Goal: Navigation & Orientation: Go to known website

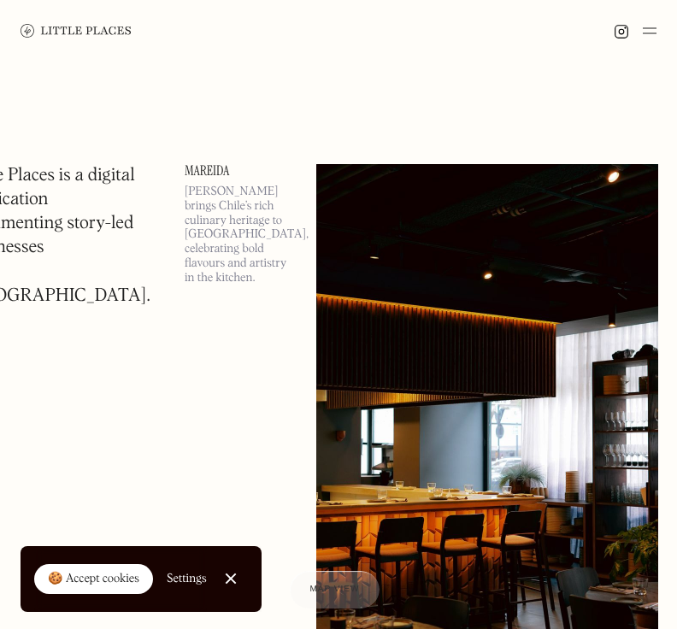
click at [100, 32] on img at bounding box center [76, 31] width 111 height 14
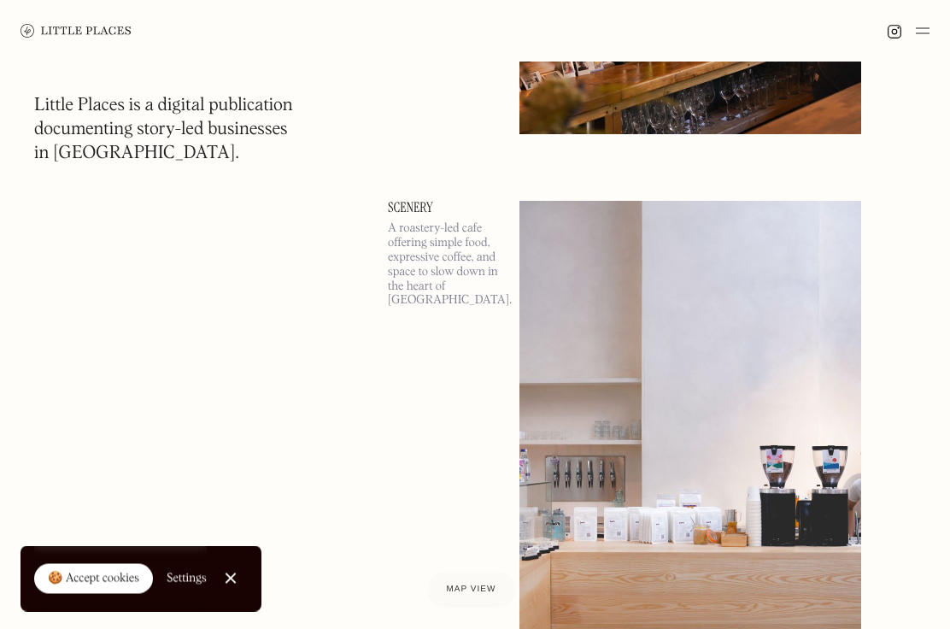
scroll to position [1728, 0]
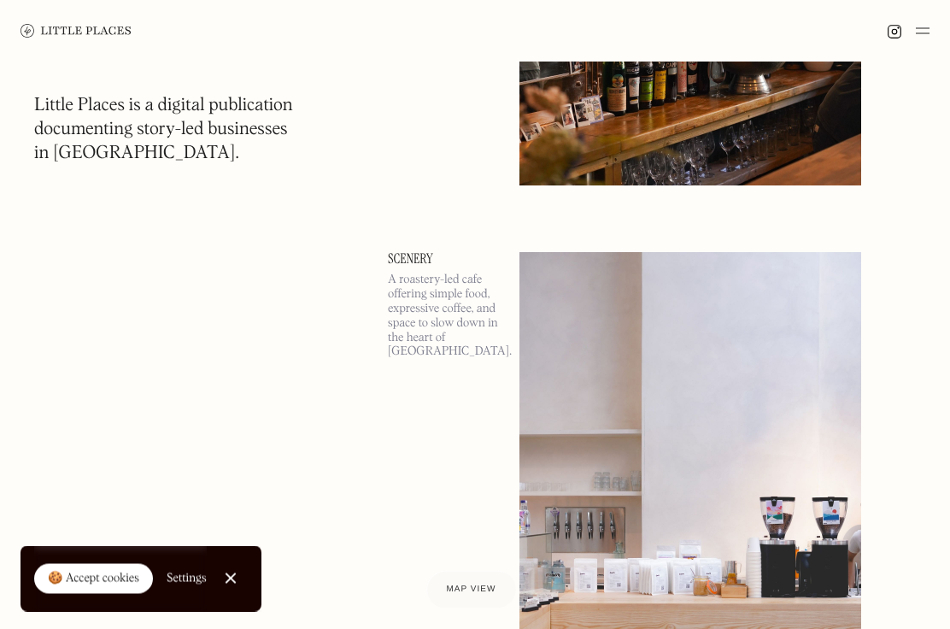
click at [45, 26] on img at bounding box center [76, 31] width 111 height 14
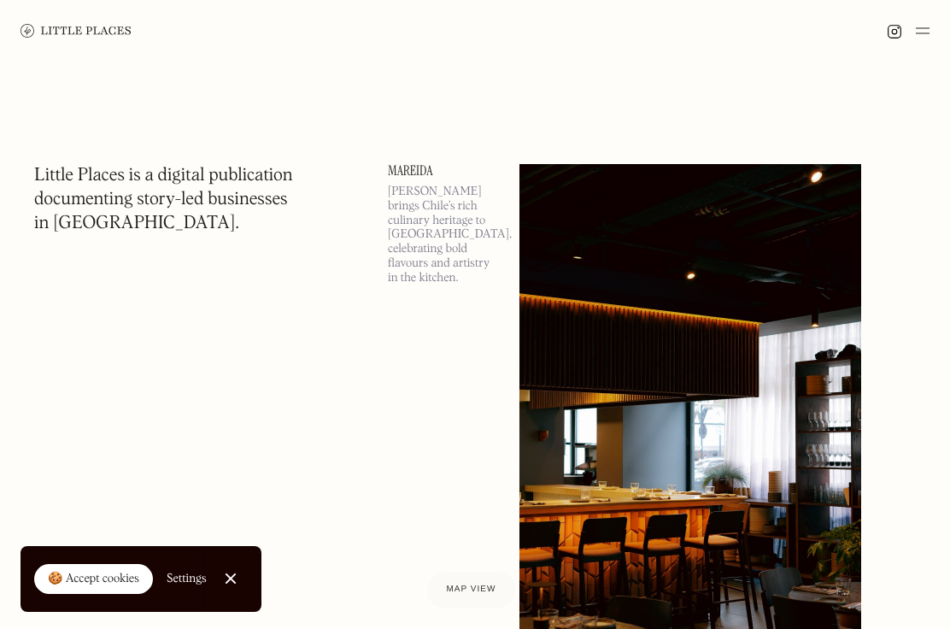
click at [893, 38] on img at bounding box center [894, 31] width 15 height 15
click at [940, 32] on div at bounding box center [475, 31] width 950 height 62
click at [921, 34] on img at bounding box center [923, 31] width 14 height 21
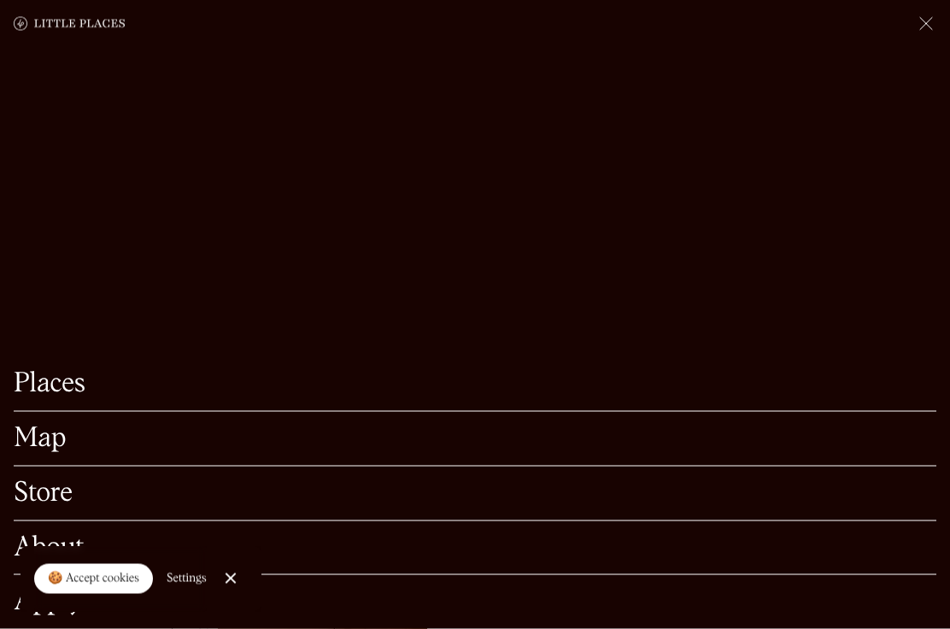
scroll to position [444, 0]
click at [930, 21] on img at bounding box center [926, 24] width 21 height 21
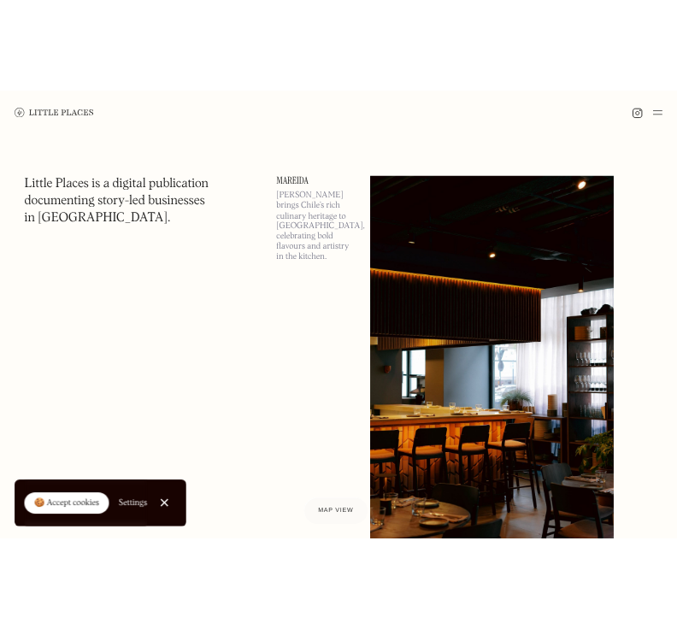
scroll to position [0, 0]
